Goal: Task Accomplishment & Management: Manage account settings

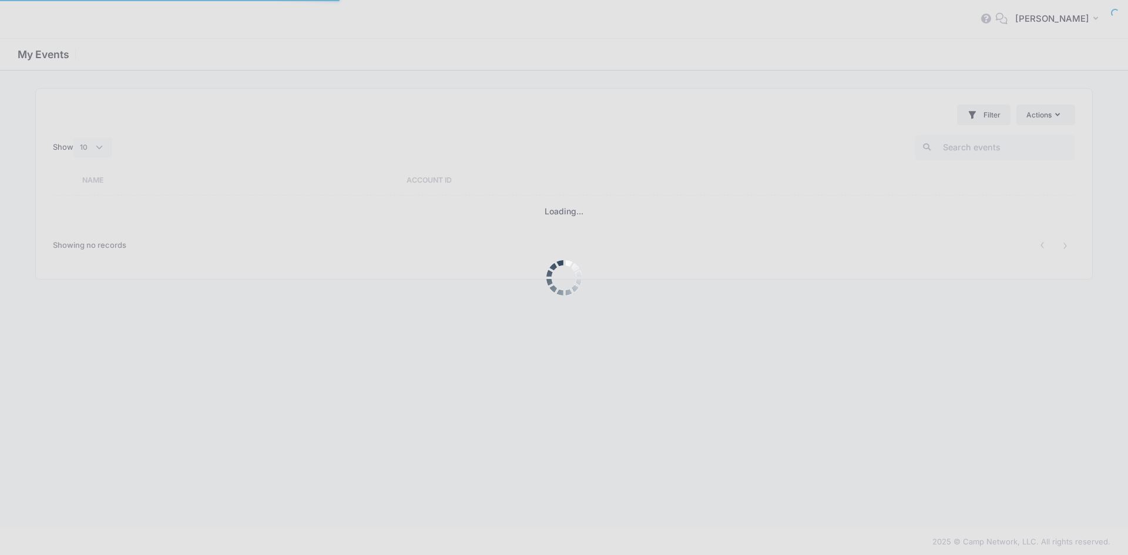
select select "10"
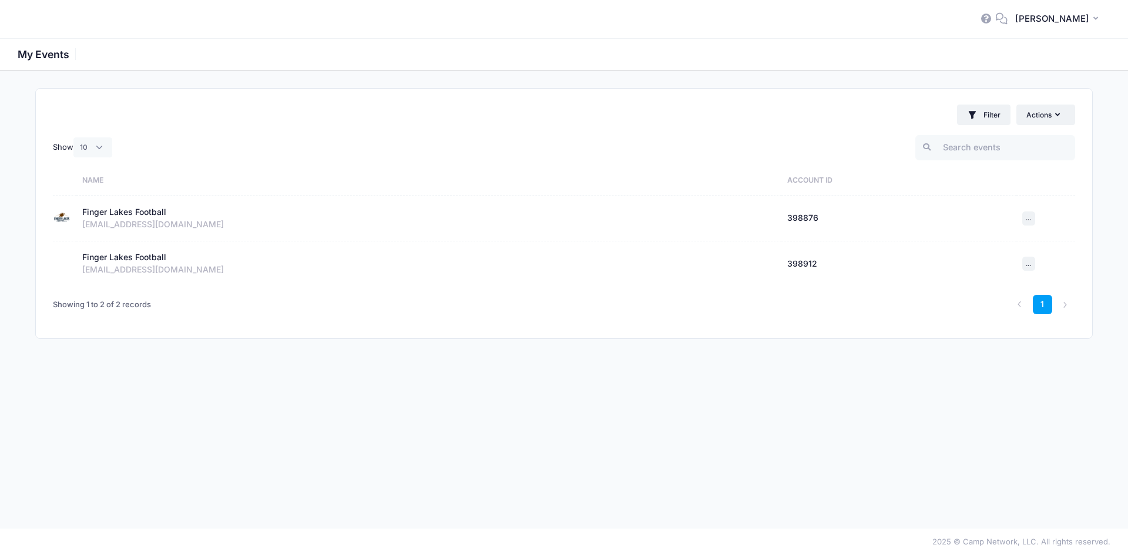
click at [113, 206] on div "Finger Lakes Football" at bounding box center [124, 212] width 84 height 12
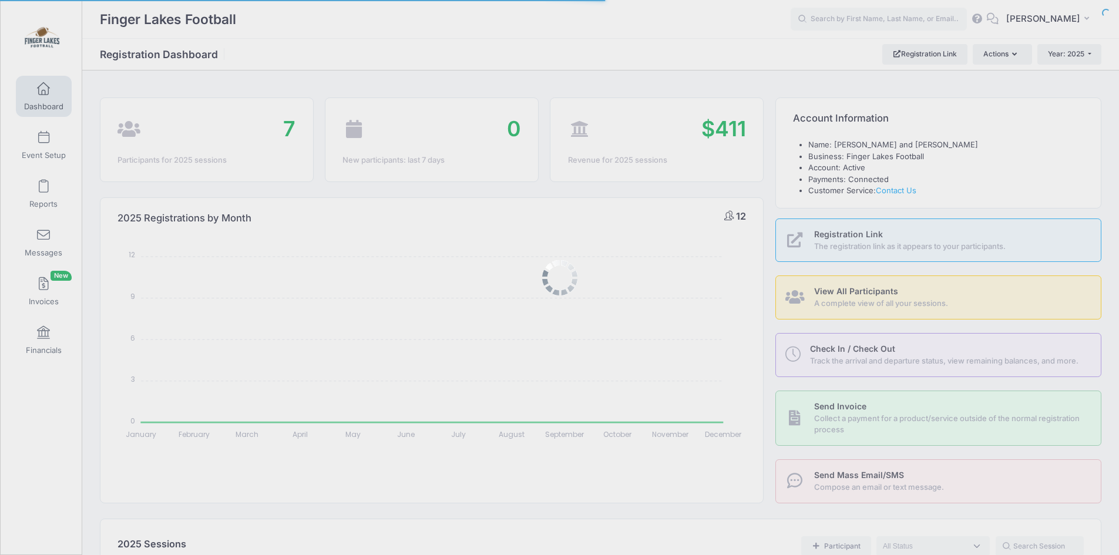
select select
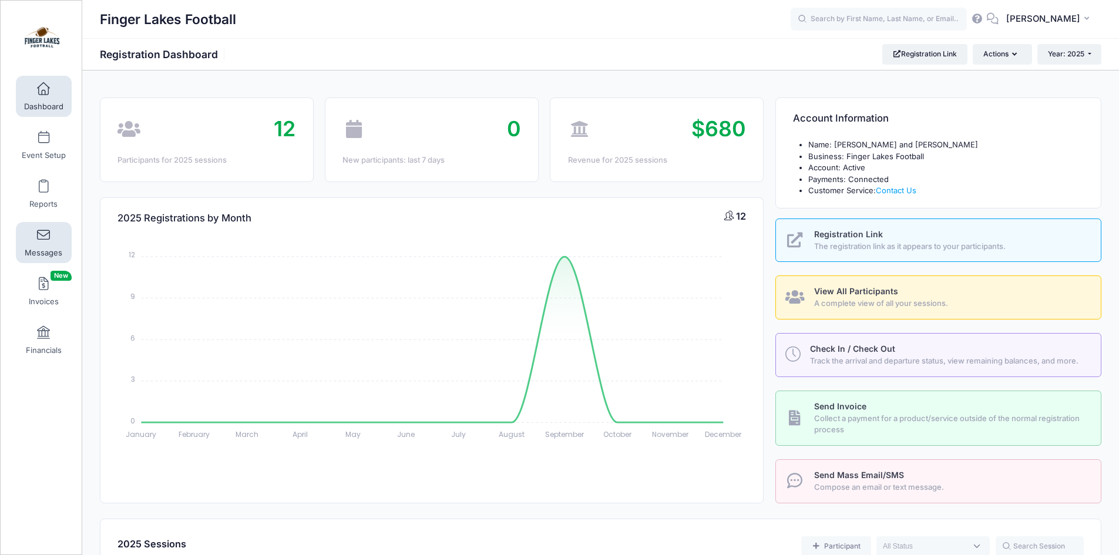
click at [39, 243] on link "Messages" at bounding box center [44, 242] width 56 height 41
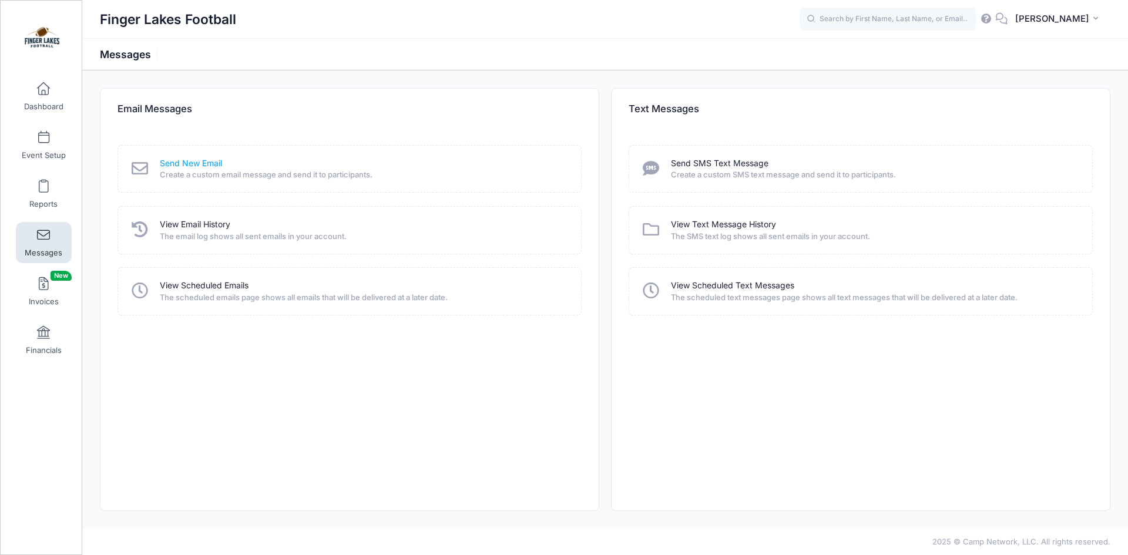
click at [182, 165] on link "Send New Email" at bounding box center [191, 163] width 62 height 12
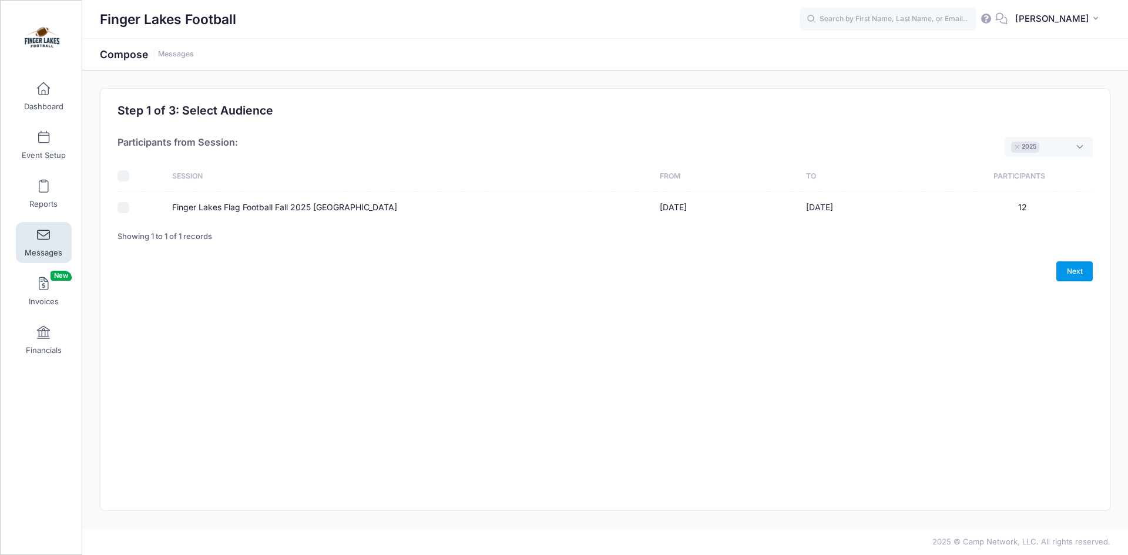
click at [1069, 272] on link "Next" at bounding box center [1074, 271] width 36 height 20
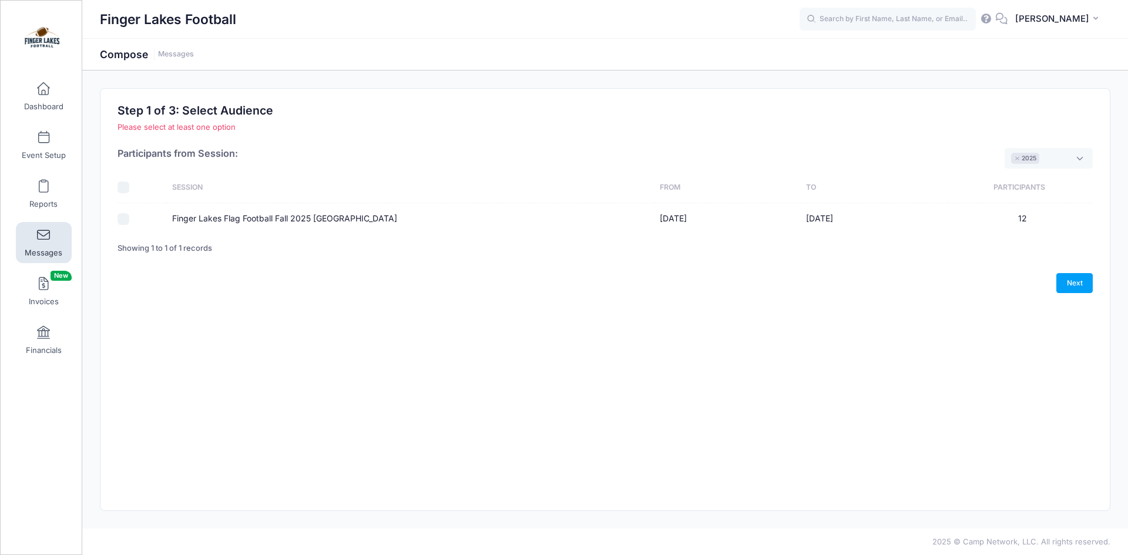
click at [120, 217] on input "Finger Lakes Flag Football Fall 2025 [GEOGRAPHIC_DATA]" at bounding box center [123, 219] width 12 height 12
checkbox input "true"
click at [1060, 275] on link "Next" at bounding box center [1074, 283] width 36 height 20
select select "50"
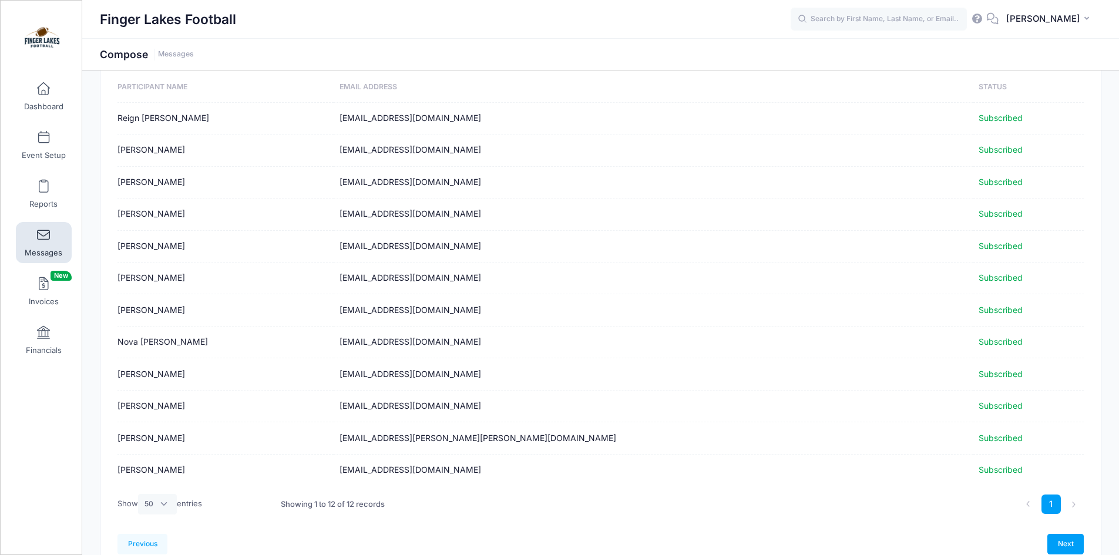
scroll to position [133, 0]
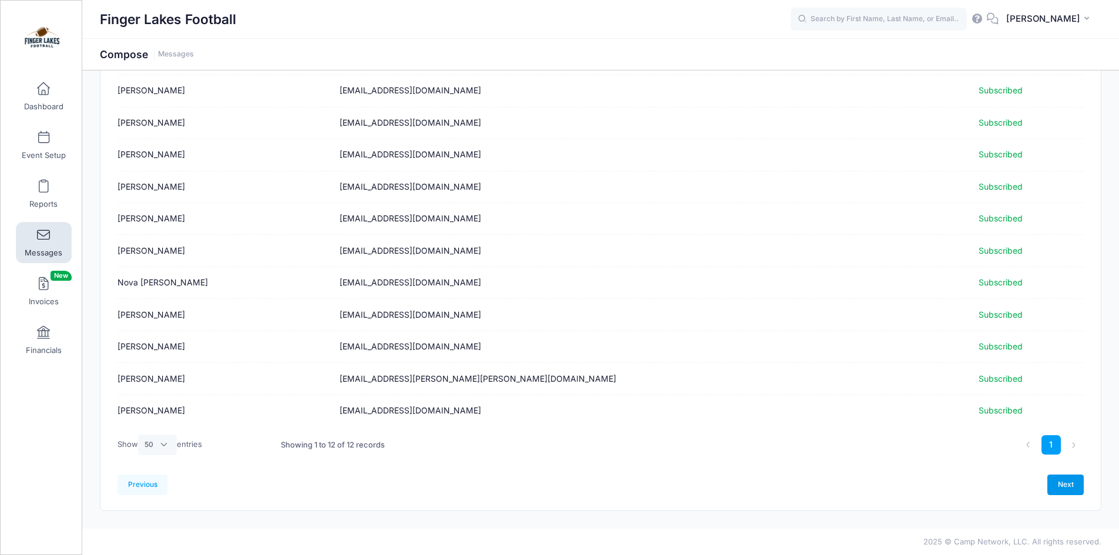
click at [1074, 479] on link "Next" at bounding box center [1065, 485] width 36 height 20
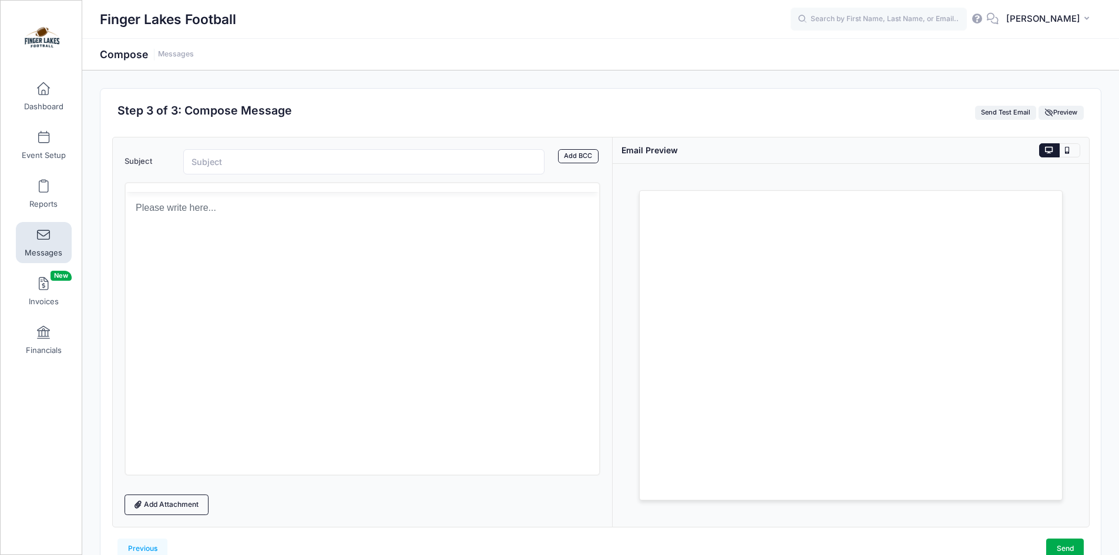
scroll to position [0, 0]
click at [47, 96] on link "Dashboard" at bounding box center [44, 96] width 56 height 41
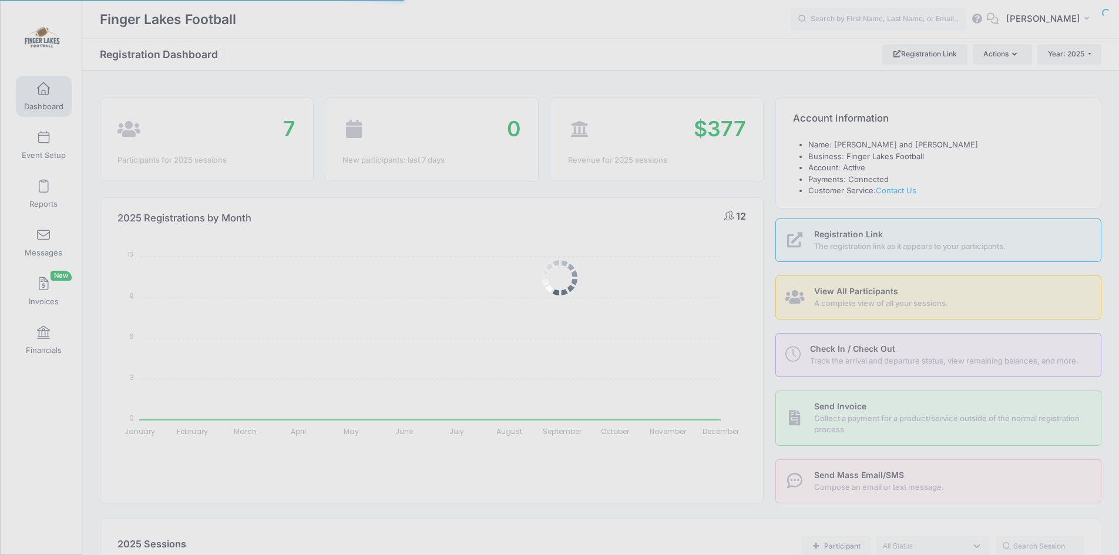
select select
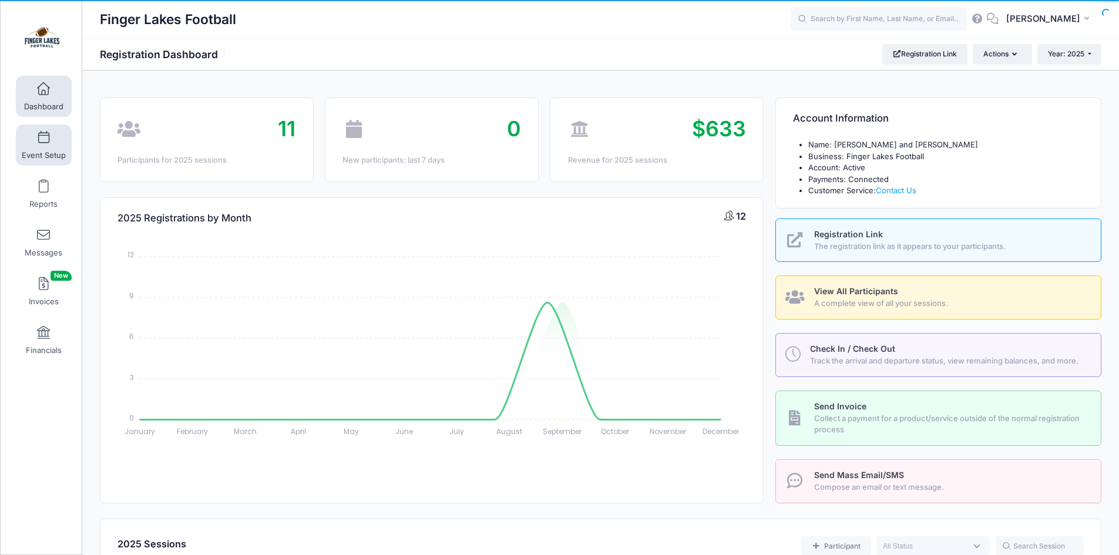
click at [50, 129] on link "Event Setup" at bounding box center [44, 145] width 56 height 41
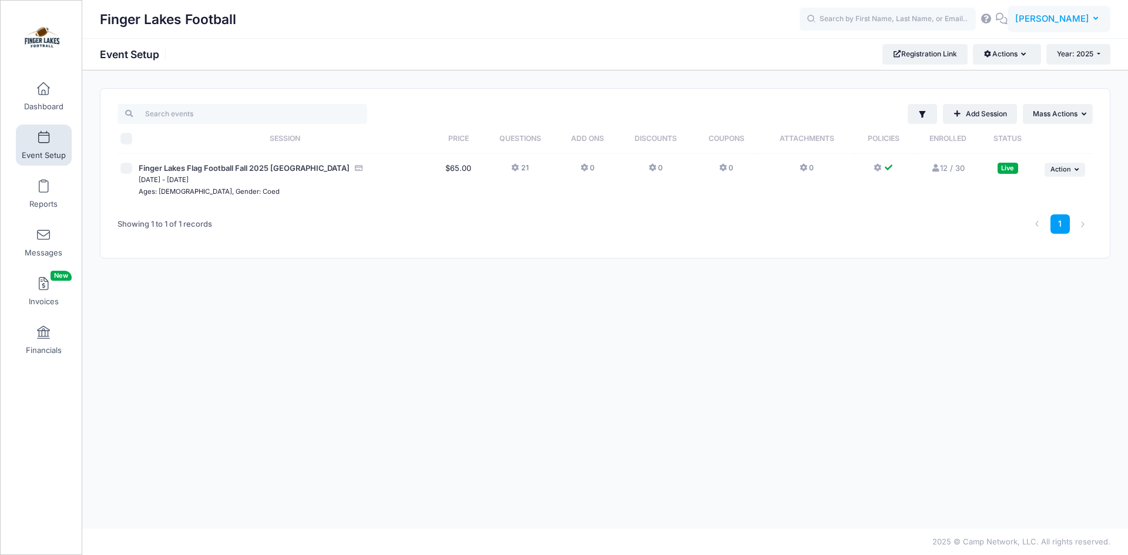
click at [1032, 20] on button "DA [PERSON_NAME]" at bounding box center [1058, 19] width 103 height 27
click at [1004, 95] on link "Settings" at bounding box center [1029, 97] width 143 height 22
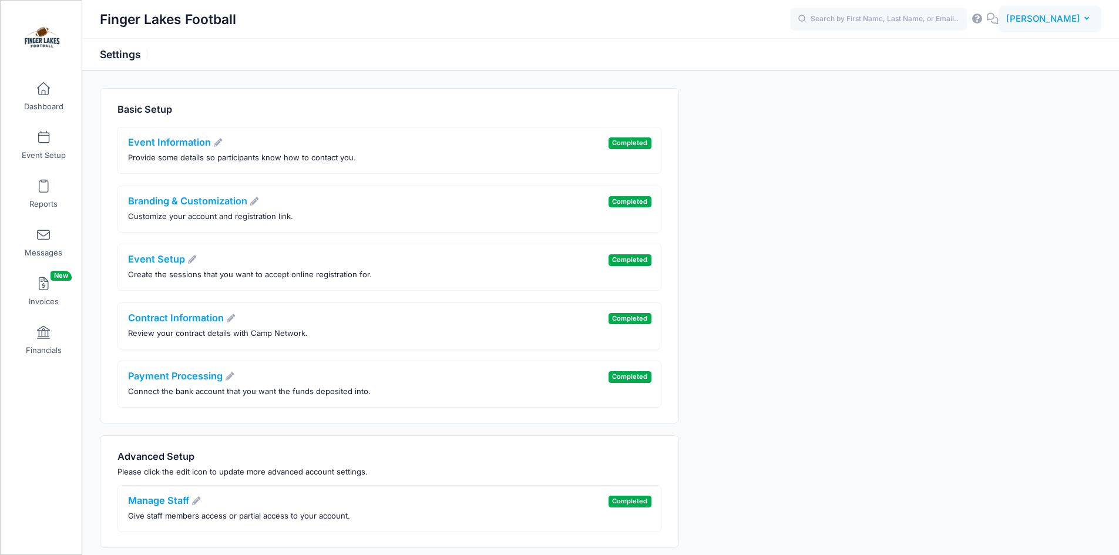
click at [1052, 22] on span "[PERSON_NAME]" at bounding box center [1043, 18] width 74 height 13
click at [998, 72] on link "My Events" at bounding box center [1020, 74] width 143 height 22
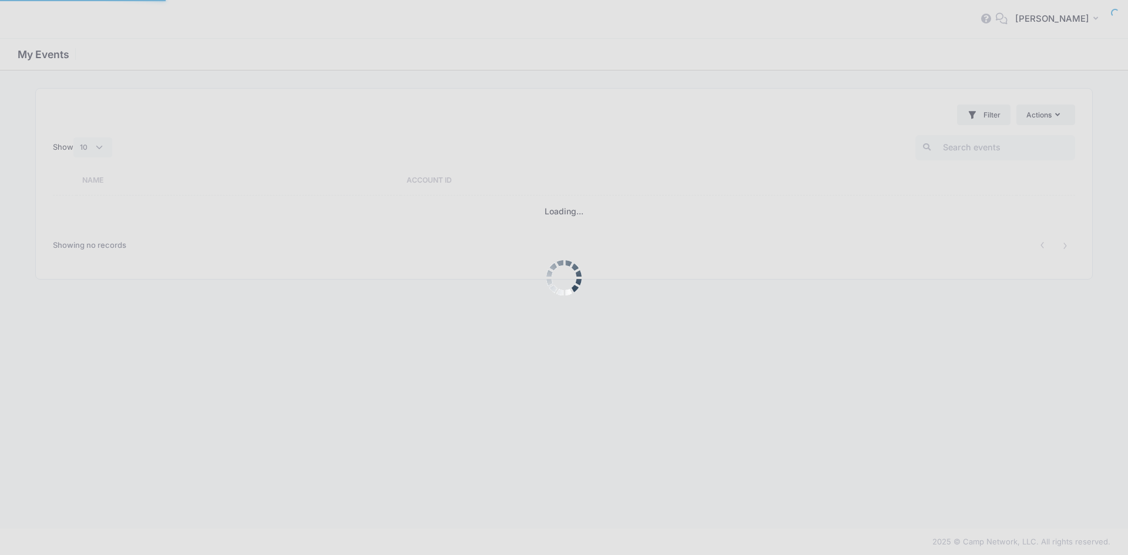
select select "10"
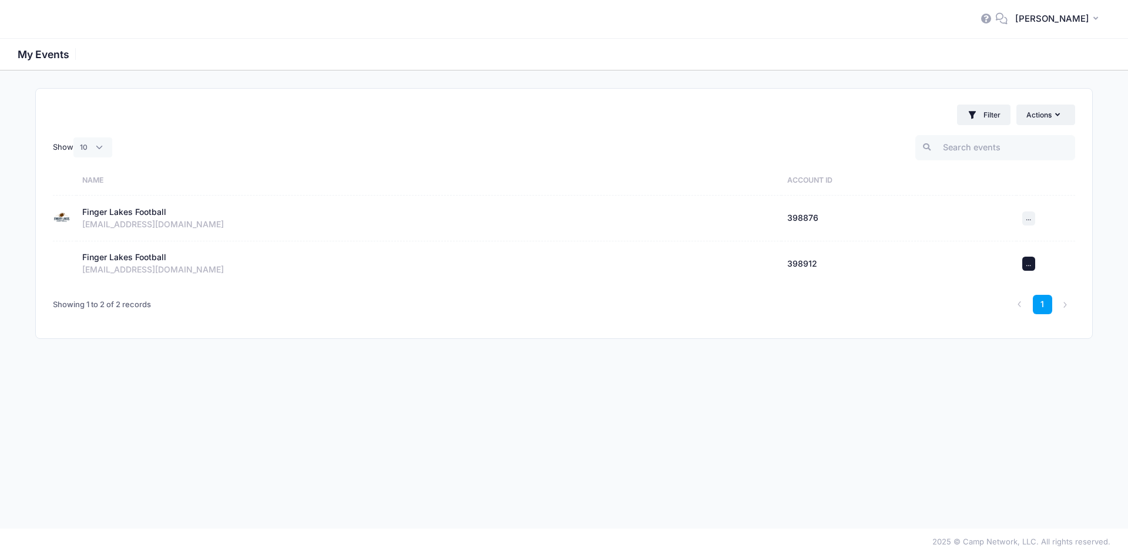
click at [1028, 269] on button "Actions ..." at bounding box center [1028, 264] width 13 height 14
click at [1006, 314] on link "Archive" at bounding box center [1001, 312] width 57 height 22
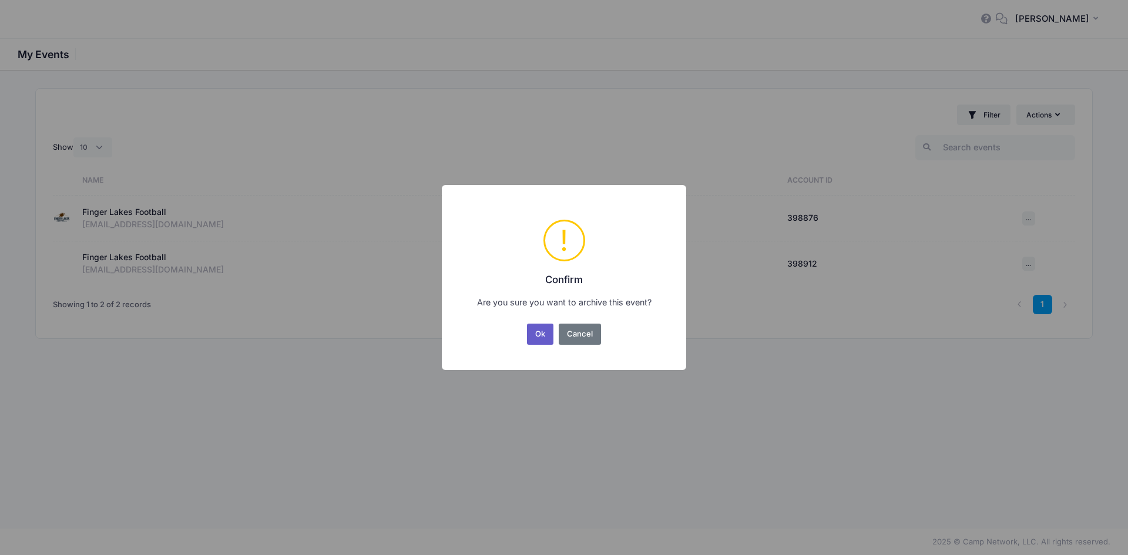
click at [533, 330] on button "Ok" at bounding box center [540, 334] width 27 height 21
